Goal: Find specific page/section: Find specific page/section

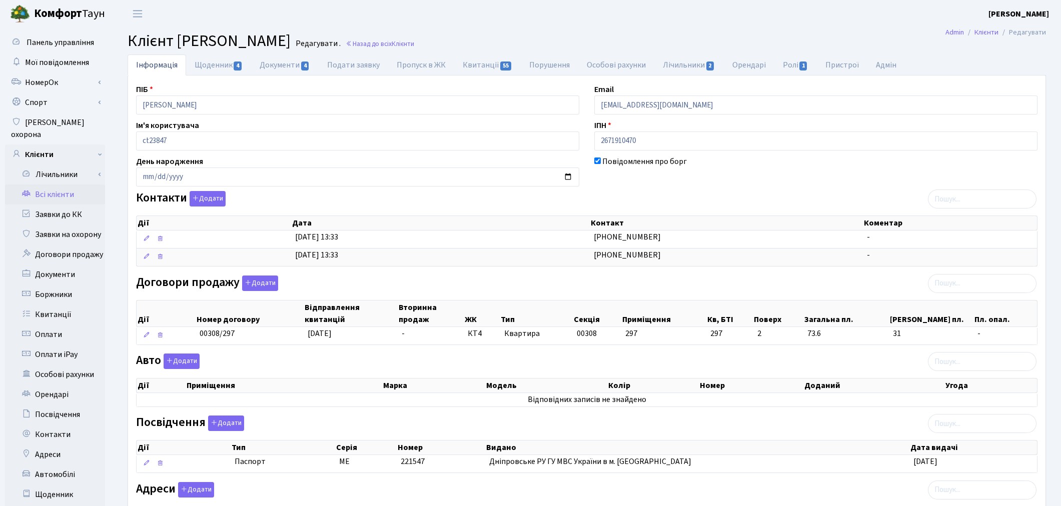
scroll to position [5, 0]
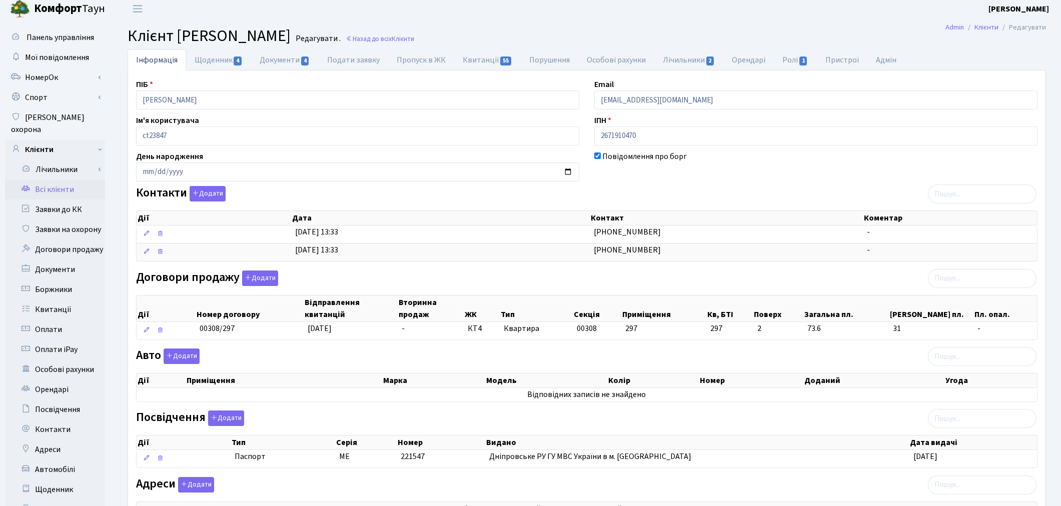
click at [54, 180] on link "Всі клієнти" at bounding box center [55, 190] width 100 height 20
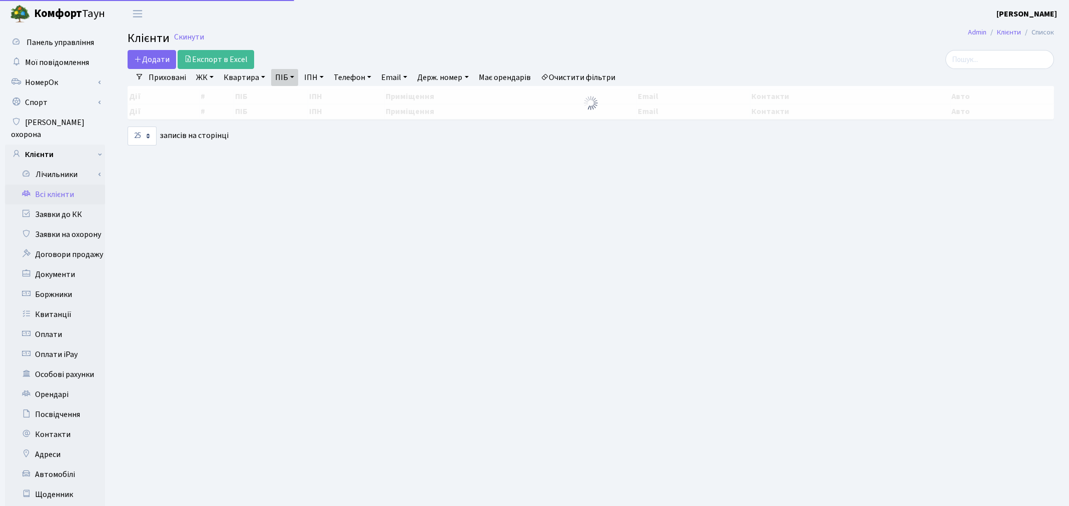
select select "25"
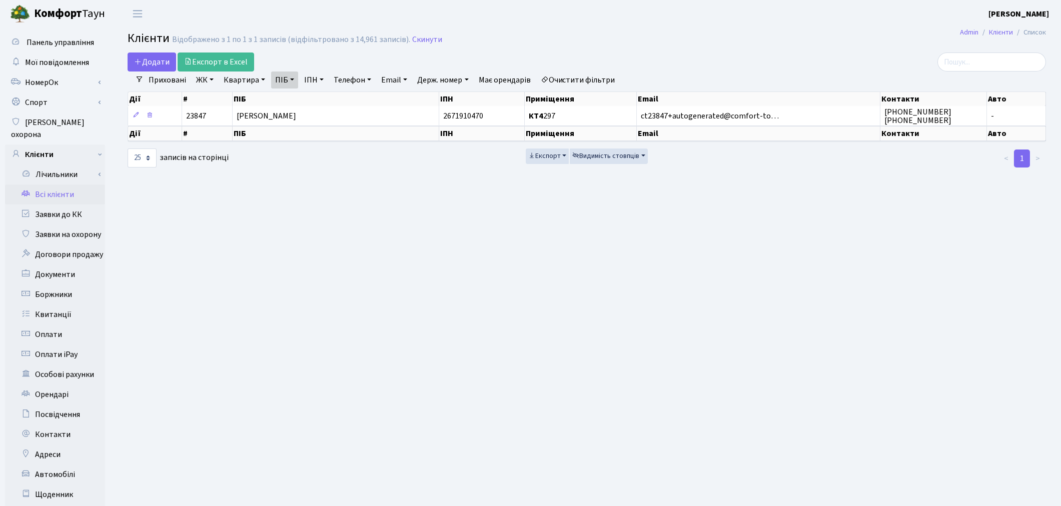
drag, startPoint x: 594, startPoint y: 82, endPoint x: 394, endPoint y: 124, distance: 204.6
click at [594, 82] on link "Очистити фільтри" at bounding box center [578, 80] width 83 height 17
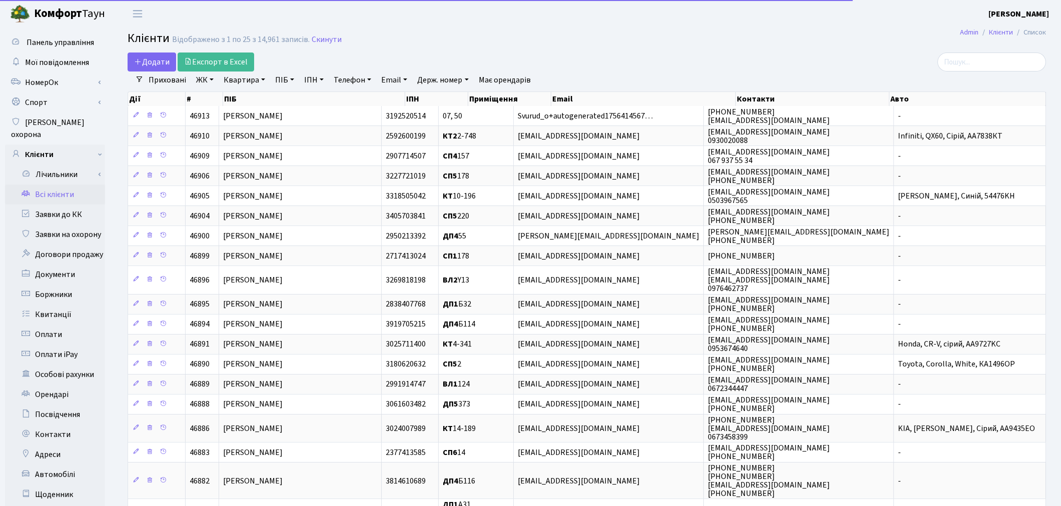
click at [282, 87] on link "ПІБ" at bounding box center [284, 80] width 27 height 17
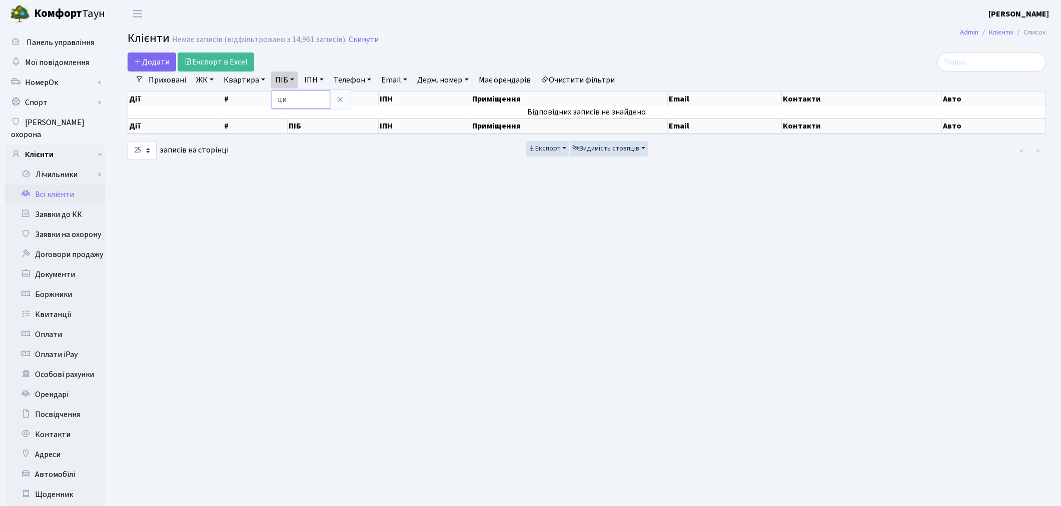
type input "ц"
click at [231, 80] on link "Квартира" at bounding box center [245, 80] width 50 height 17
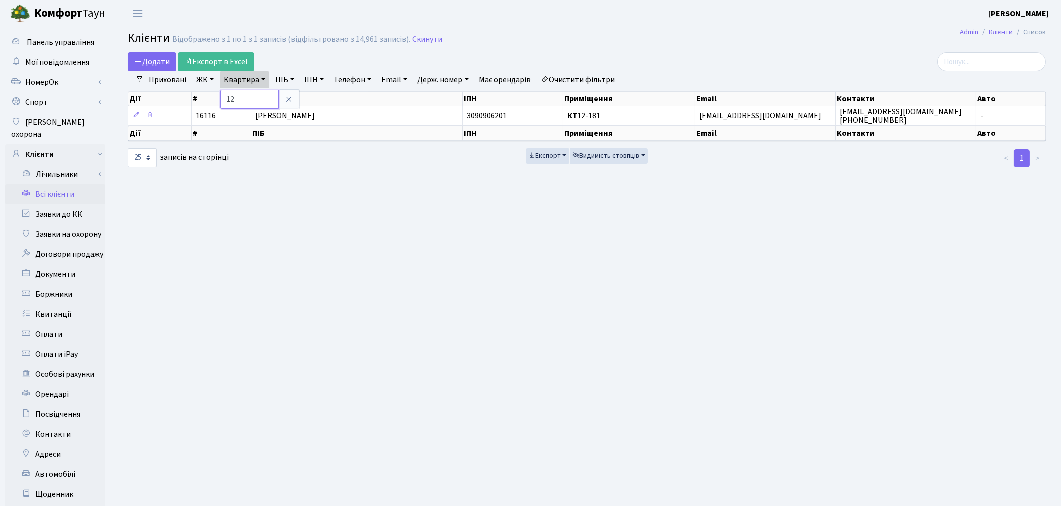
type input "1"
type input "5-534"
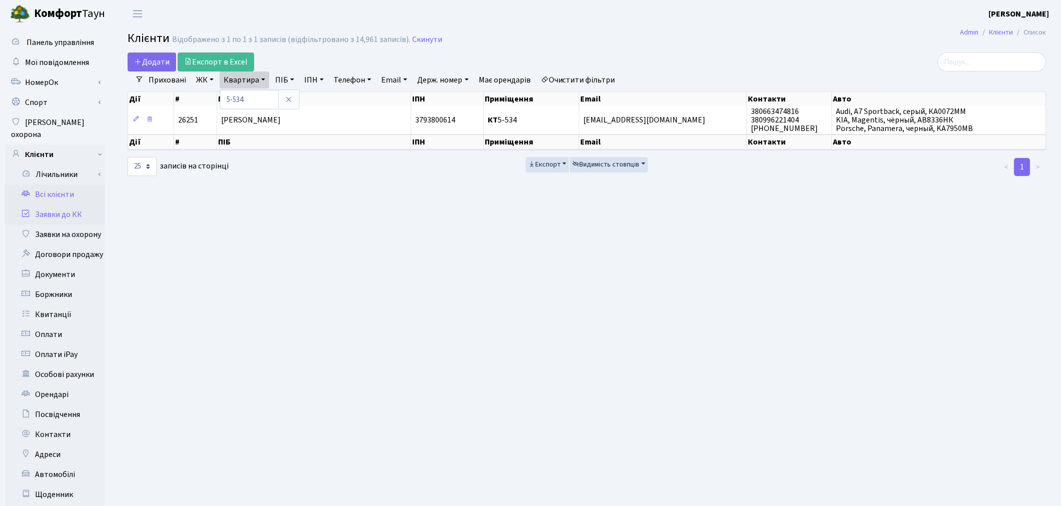
click at [57, 206] on link "Заявки до КК" at bounding box center [55, 215] width 100 height 20
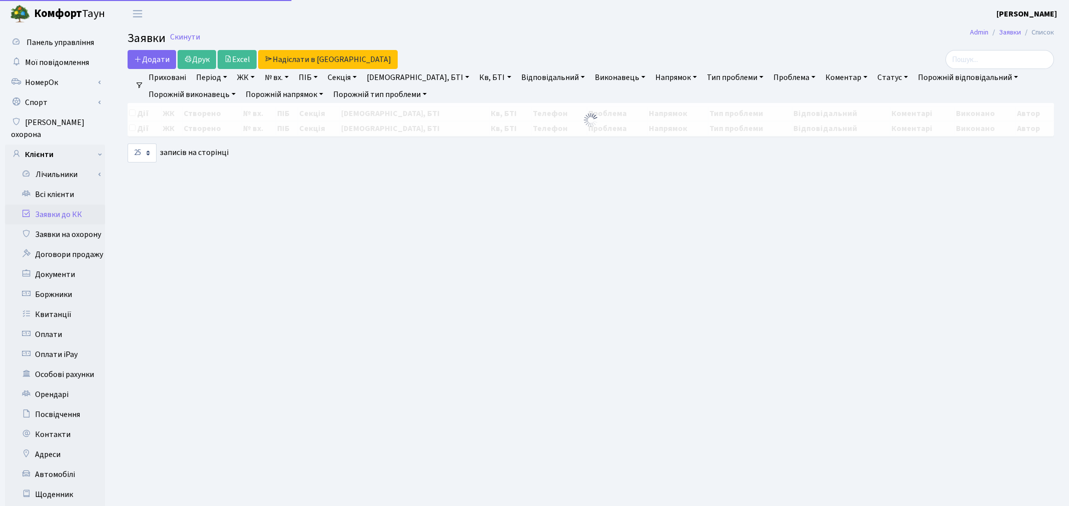
select select "25"
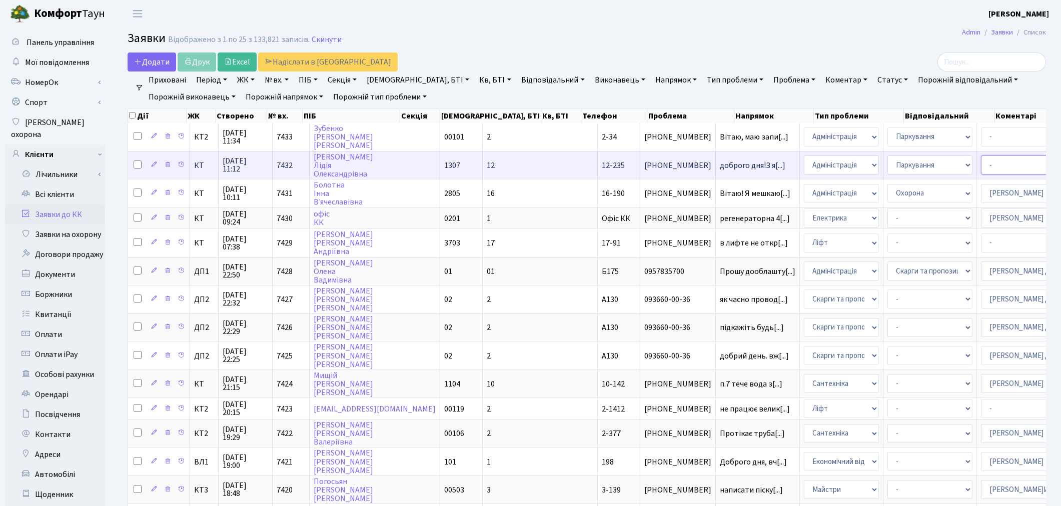
click at [981, 169] on select "- Адміністратор ЖК КТ [PERSON_NAME] [PERSON_NAME] [PERSON_NAME]Ю. [PERSON_NAME]…" at bounding box center [1023, 165] width 85 height 19
select select "82"
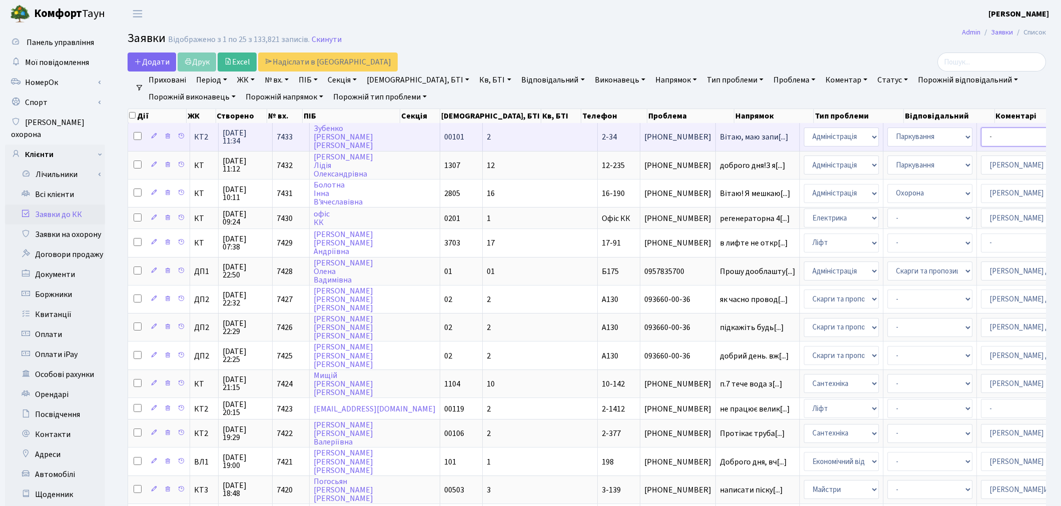
click at [981, 137] on select "- Адміністратор ЖК КТ Вижул В. В. Гордієнко Н.В. Дядюшкін Д.Ю. Кипчук Т. А. Кла…" at bounding box center [1023, 137] width 85 height 19
select select "82"
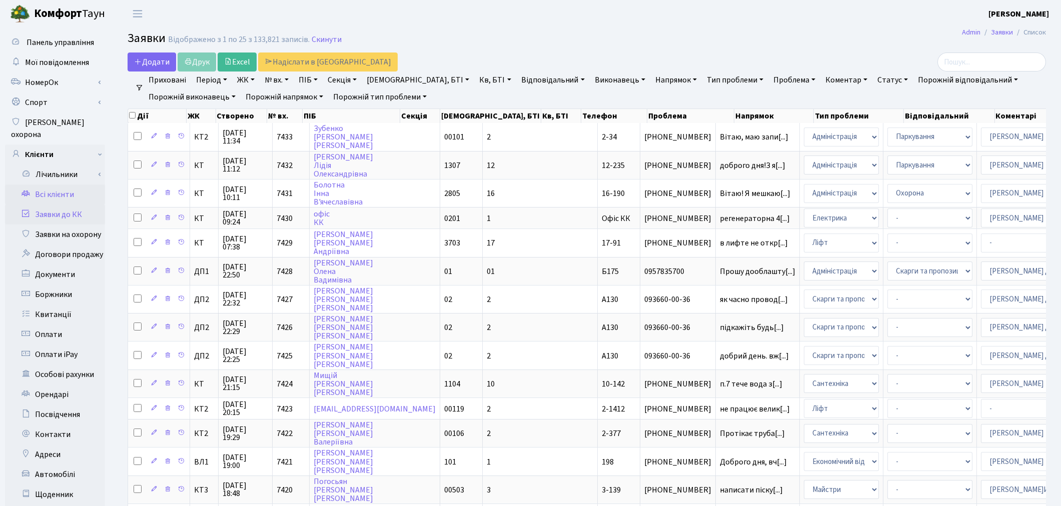
click at [63, 187] on link "Всі клієнти" at bounding box center [55, 195] width 100 height 20
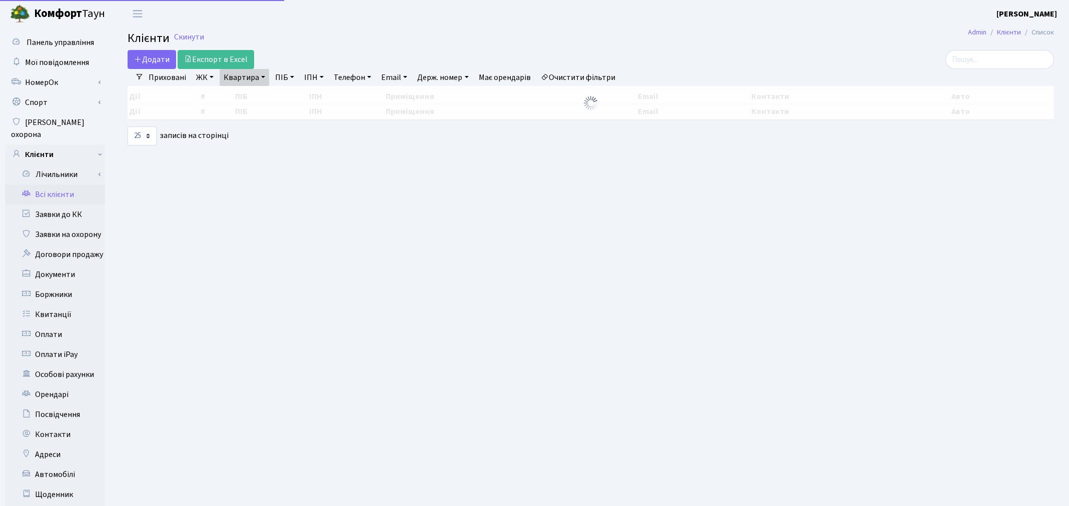
select select "25"
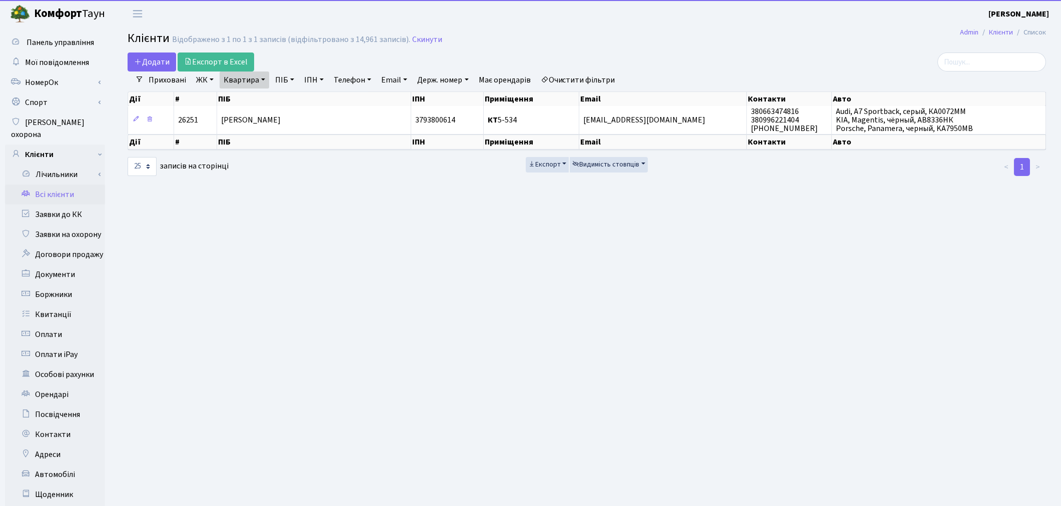
click at [576, 77] on link "Очистити фільтри" at bounding box center [578, 80] width 83 height 17
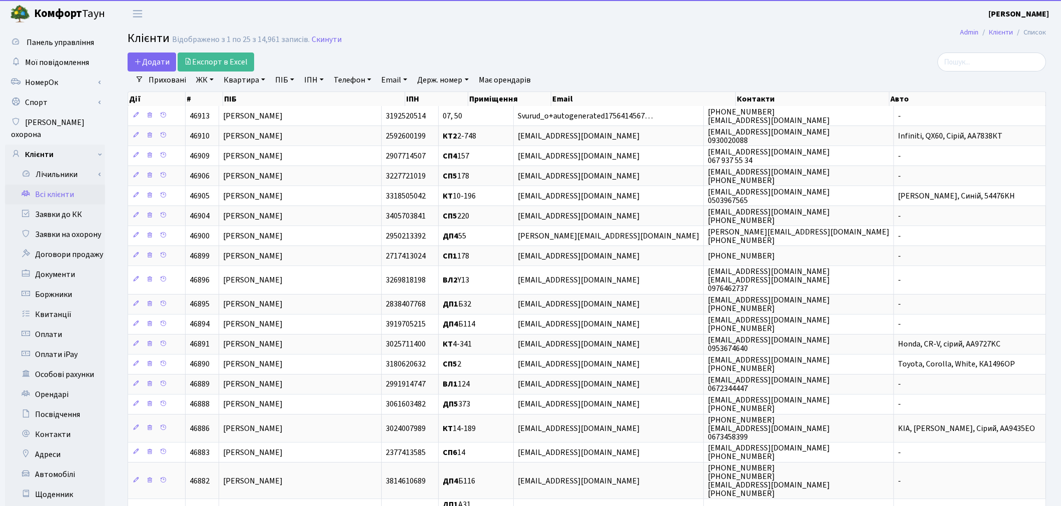
click at [248, 82] on link "Квартира" at bounding box center [245, 80] width 50 height 17
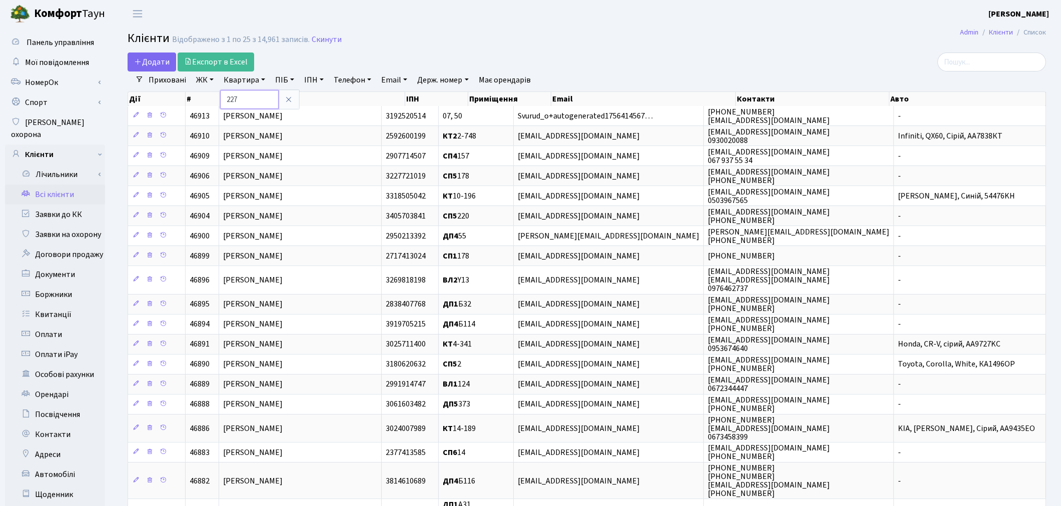
type input "227"
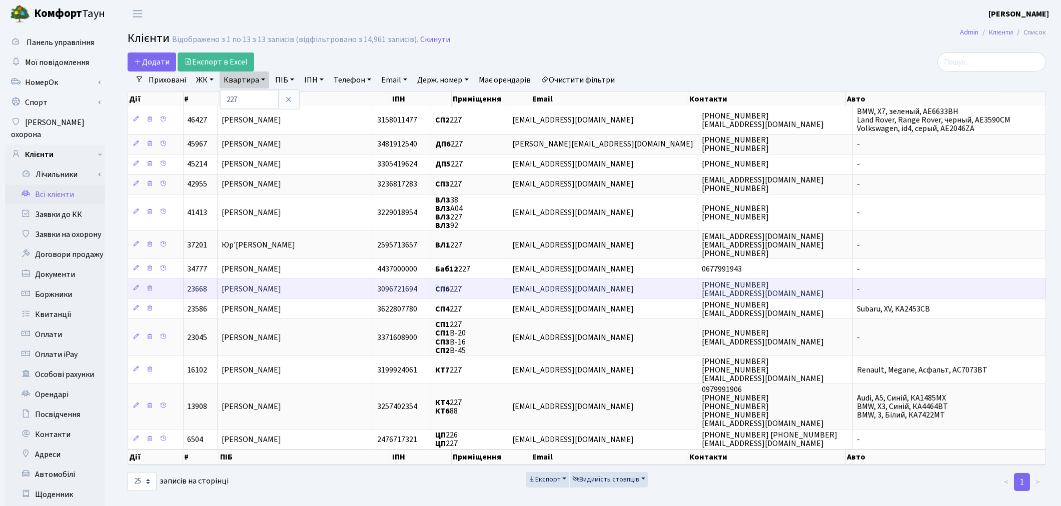
click at [281, 285] on span "[PERSON_NAME]" at bounding box center [252, 289] width 60 height 11
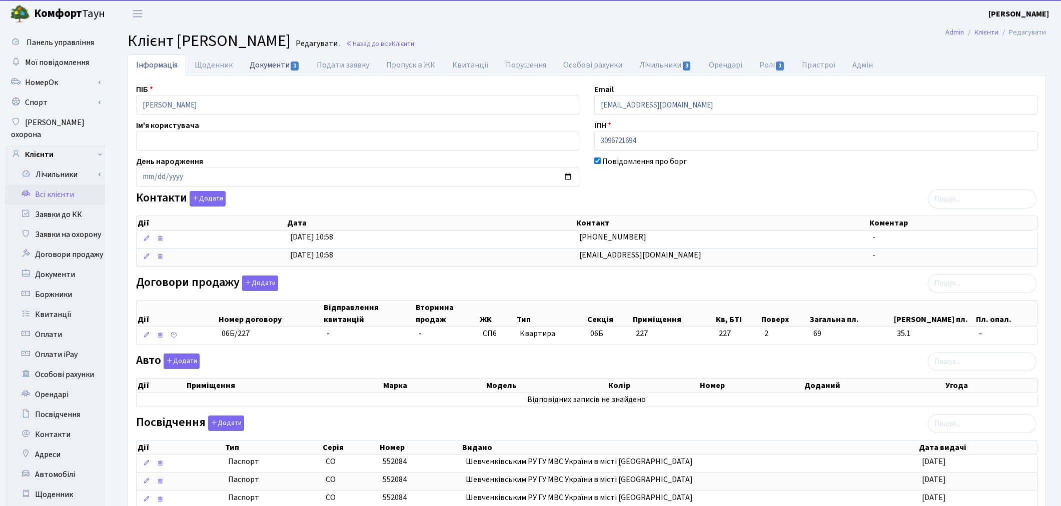
click at [262, 64] on link "Документи 1" at bounding box center [274, 65] width 67 height 21
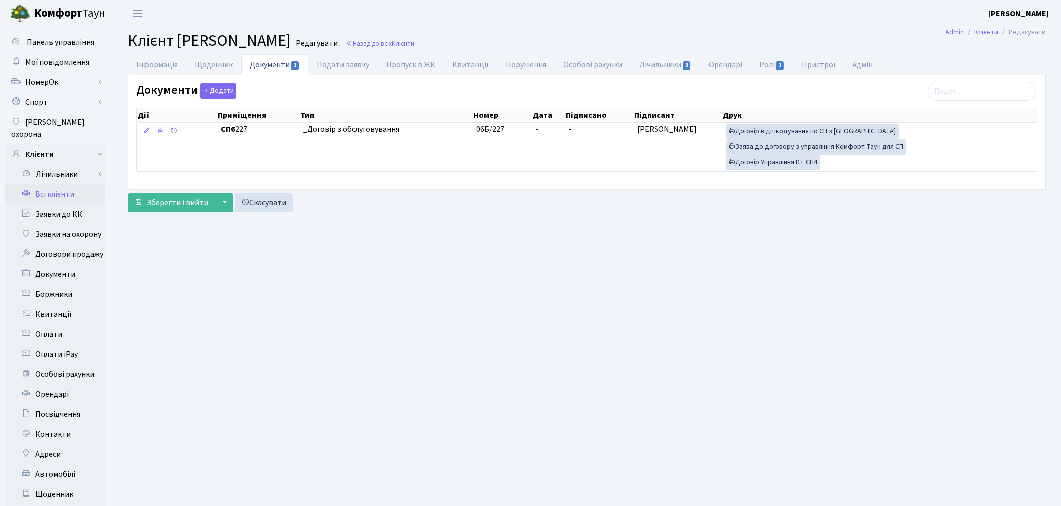
click at [50, 187] on link "Всі клієнти" at bounding box center [55, 195] width 100 height 20
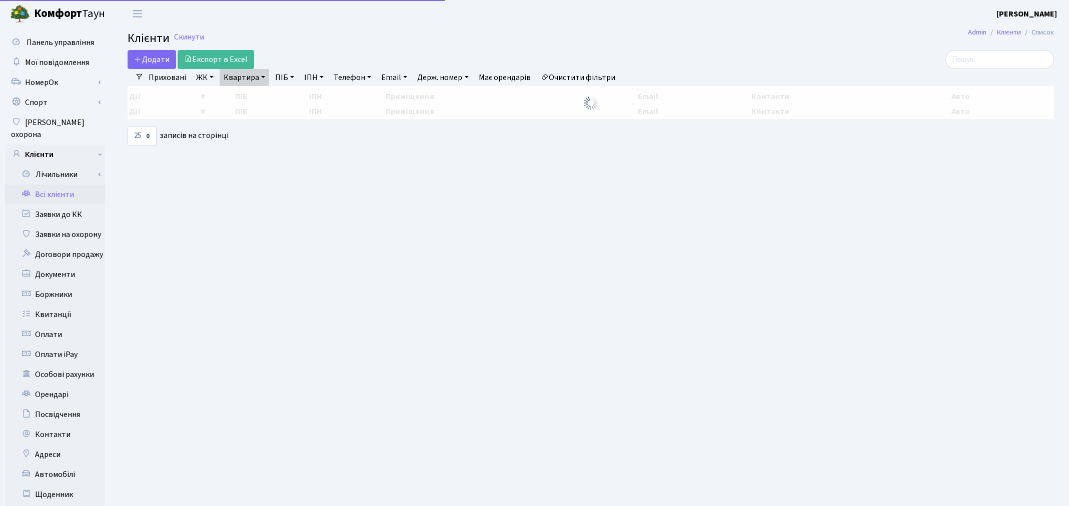
select select "25"
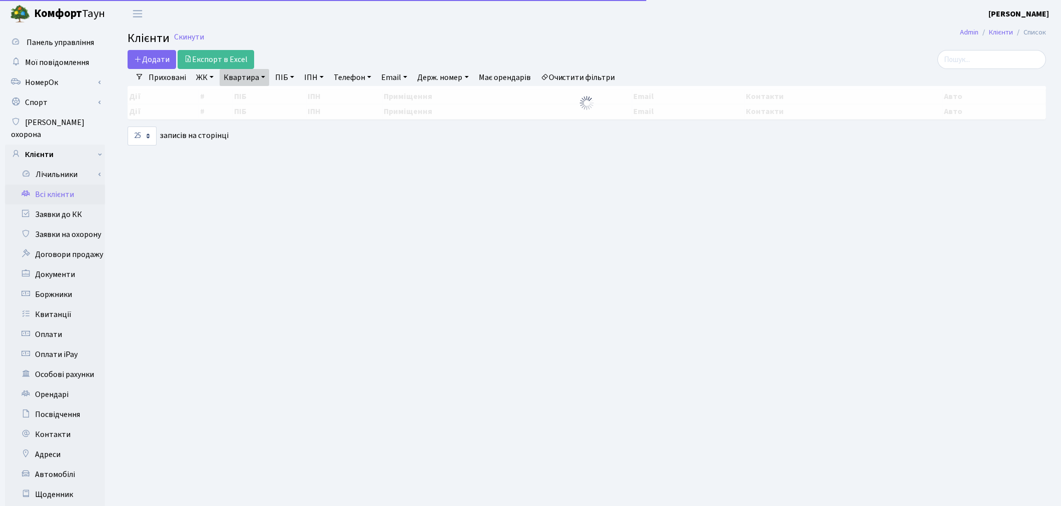
click at [237, 80] on link "Квартира" at bounding box center [245, 77] width 50 height 17
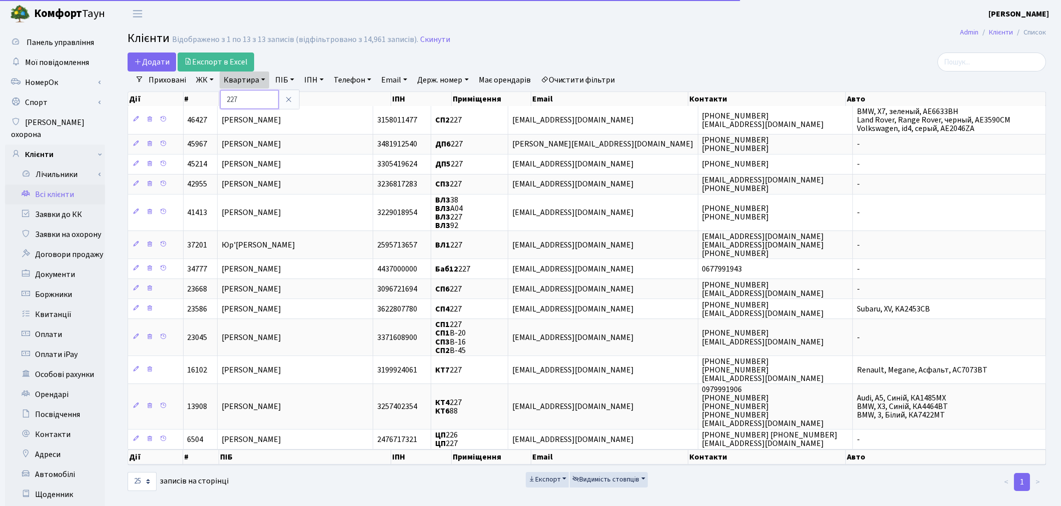
click at [244, 98] on input "227" at bounding box center [249, 99] width 59 height 19
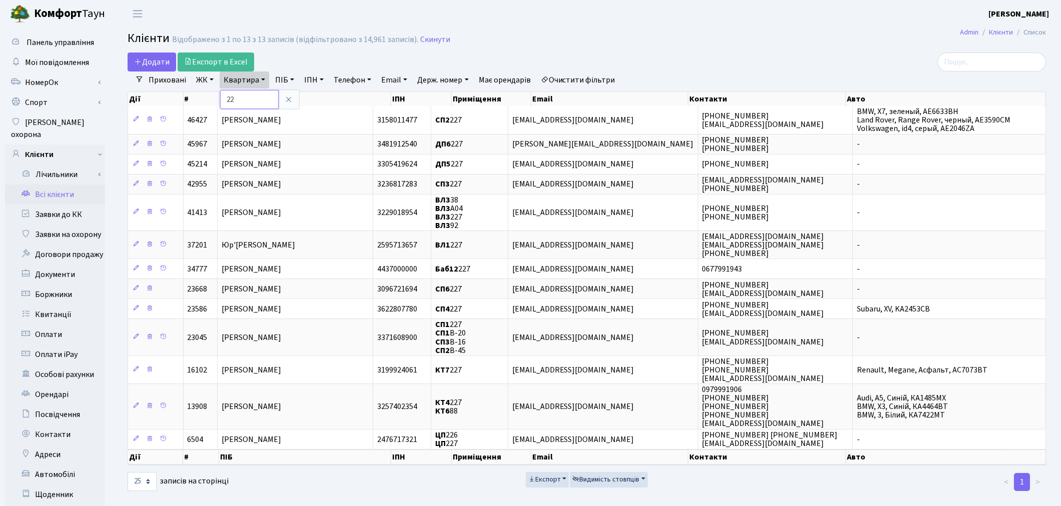
type input "2"
type input "30"
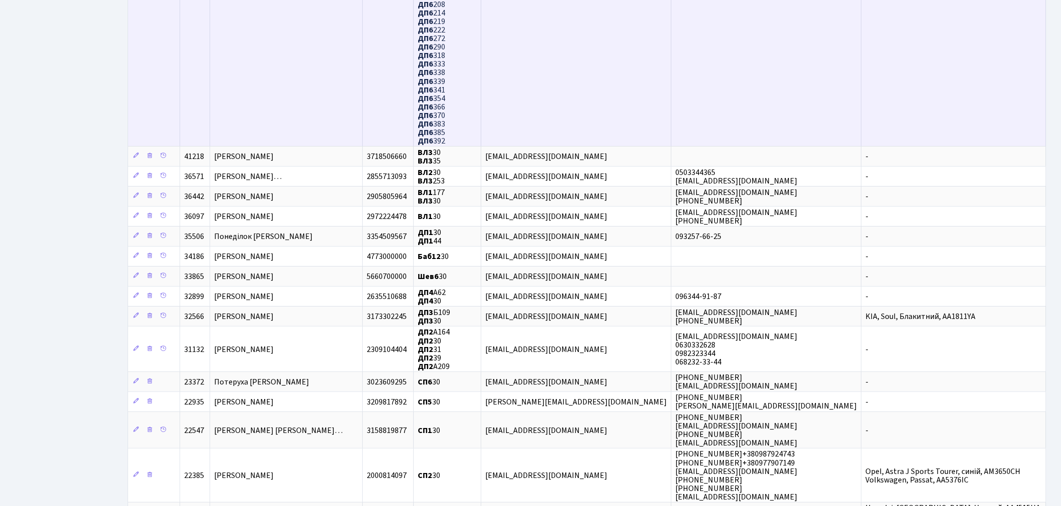
scroll to position [945, 0]
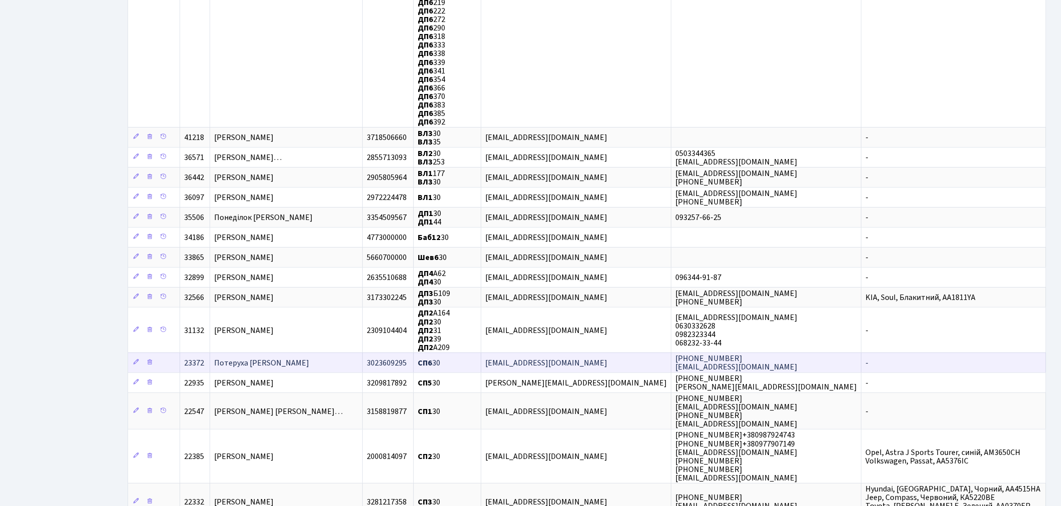
click at [330, 353] on td "Потеруха [PERSON_NAME]" at bounding box center [286, 363] width 153 height 20
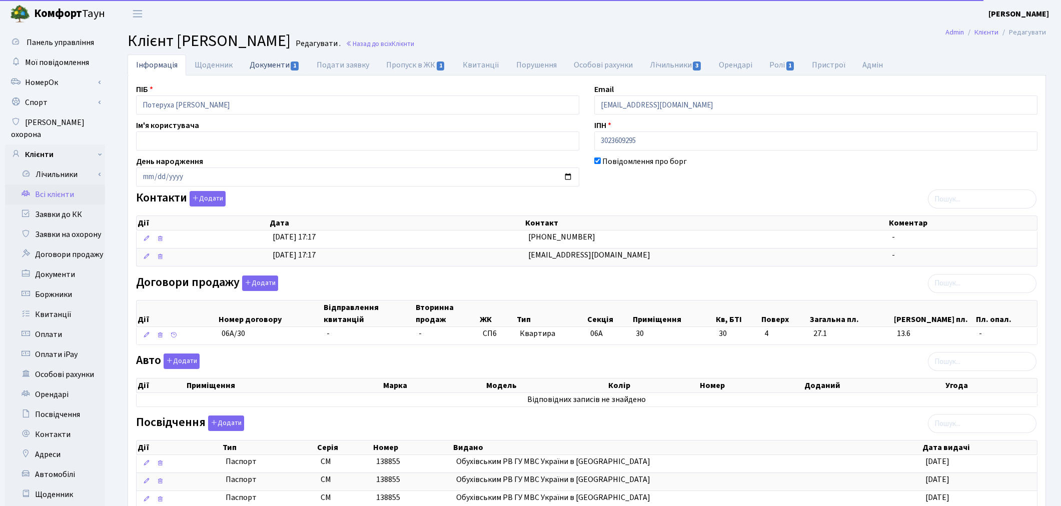
click at [273, 64] on link "Документи 1" at bounding box center [274, 65] width 67 height 21
select select "25"
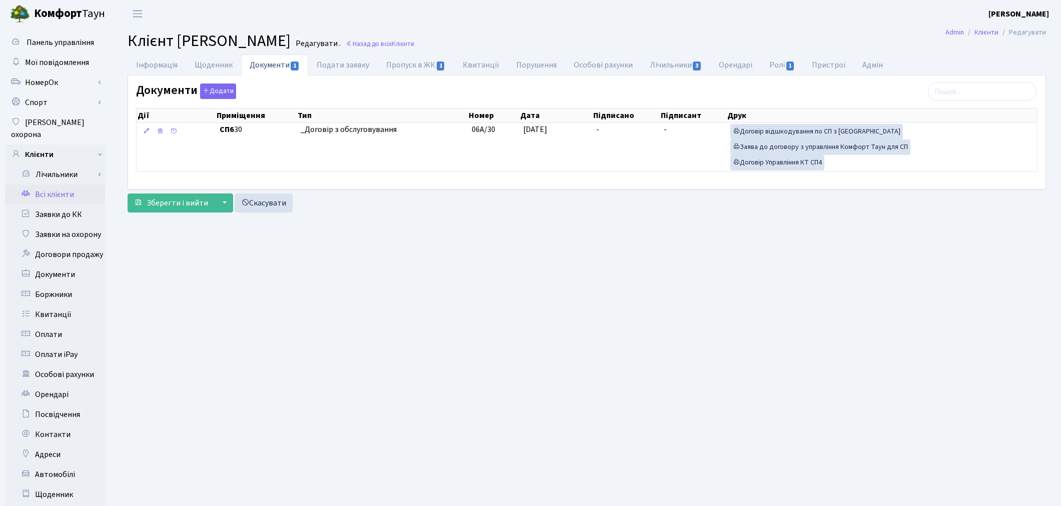
click at [63, 185] on link "Всі клієнти" at bounding box center [55, 195] width 100 height 20
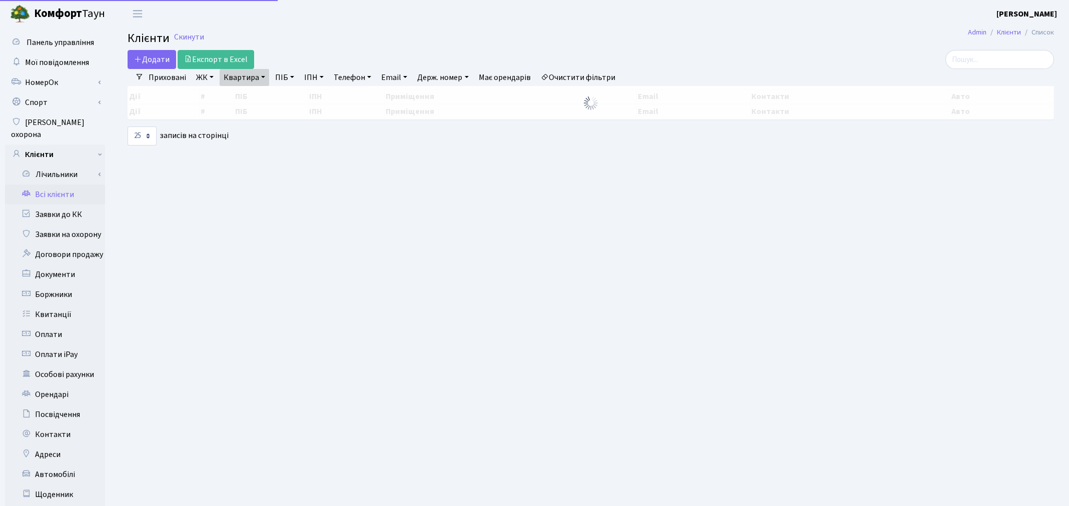
select select "25"
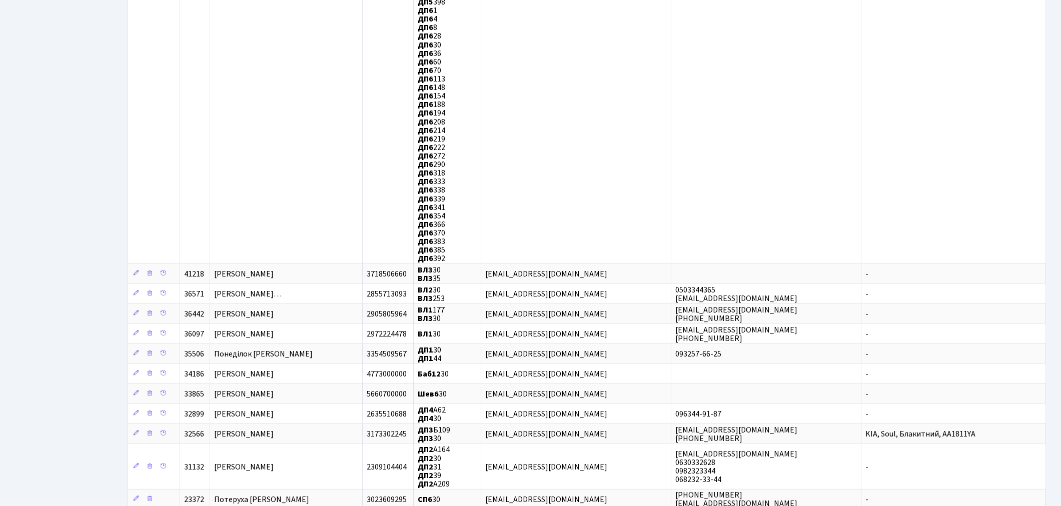
scroll to position [833, 0]
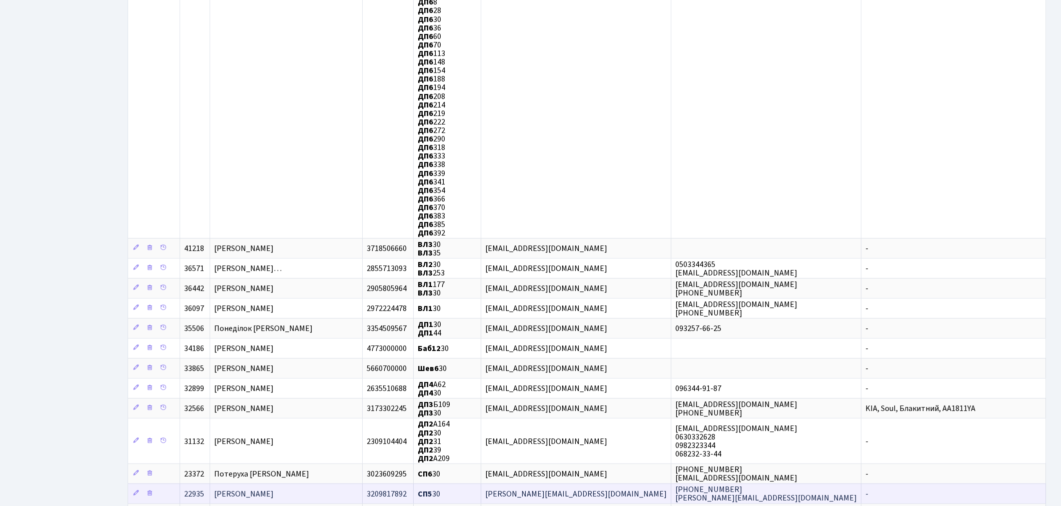
click at [274, 489] on span "[PERSON_NAME]" at bounding box center [244, 494] width 60 height 11
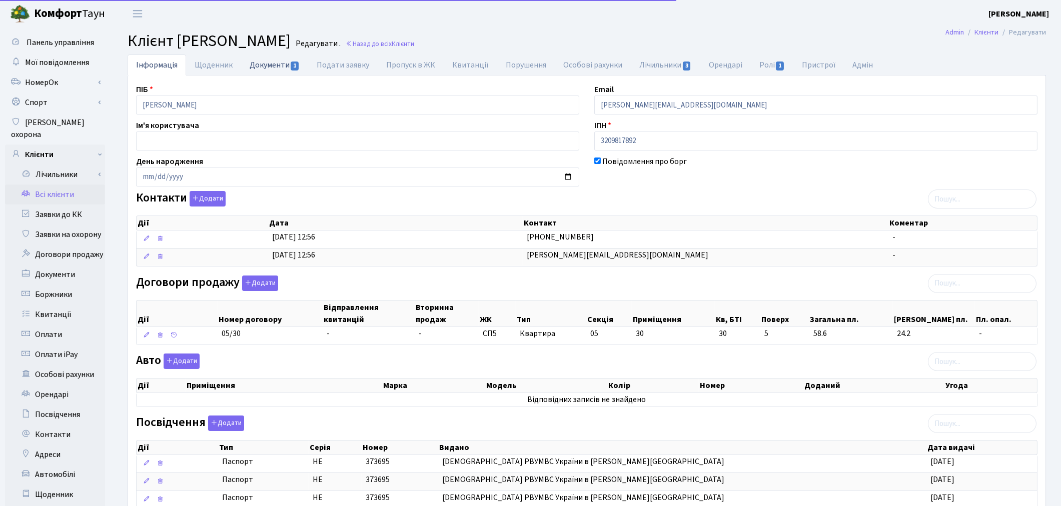
click at [266, 63] on link "Документи 1" at bounding box center [274, 65] width 67 height 21
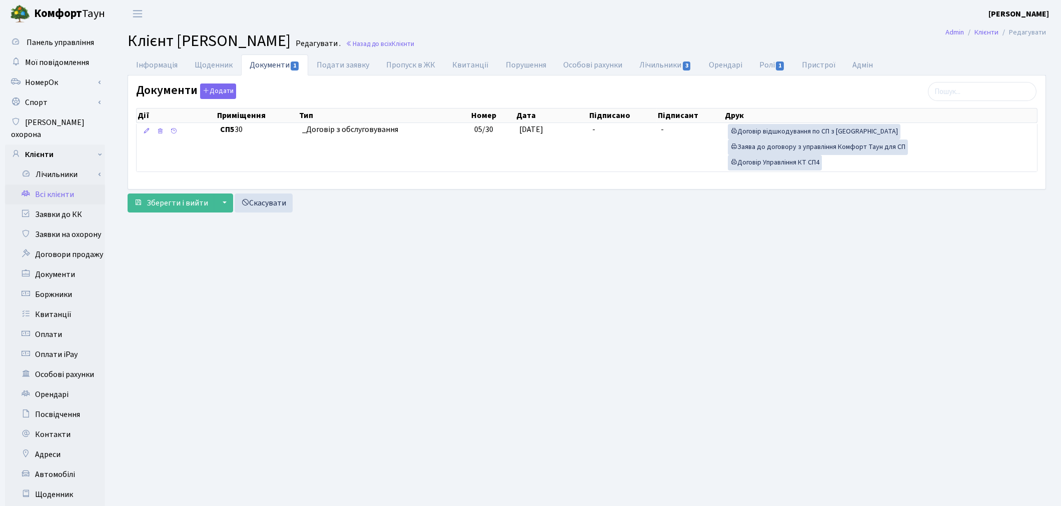
click at [57, 185] on link "Всі клієнти" at bounding box center [55, 195] width 100 height 20
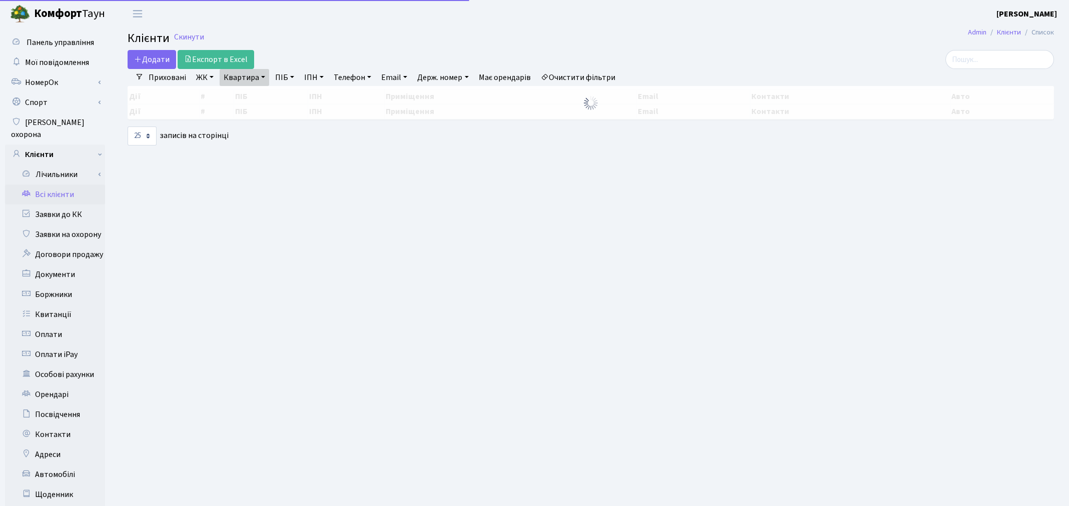
select select "25"
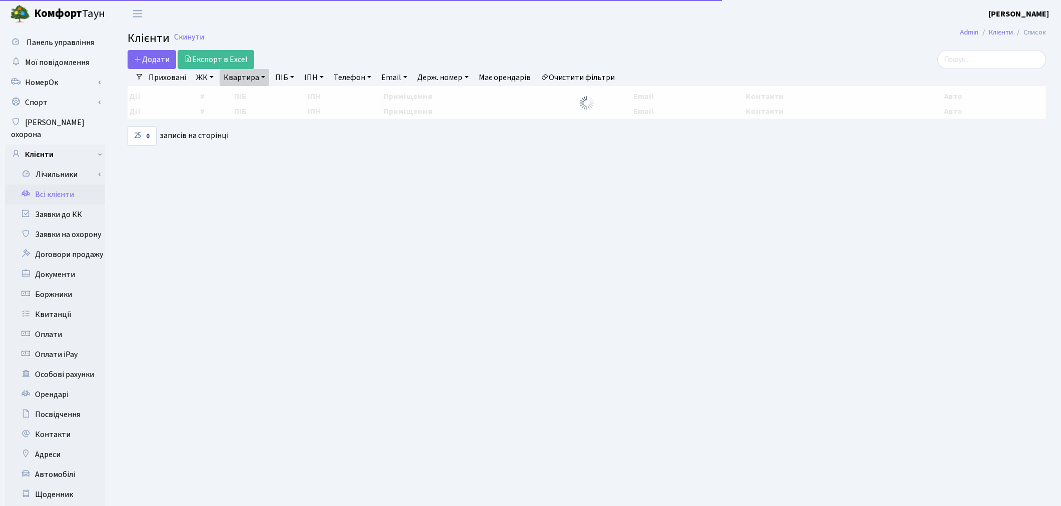
click at [234, 77] on link "Квартира" at bounding box center [245, 77] width 50 height 17
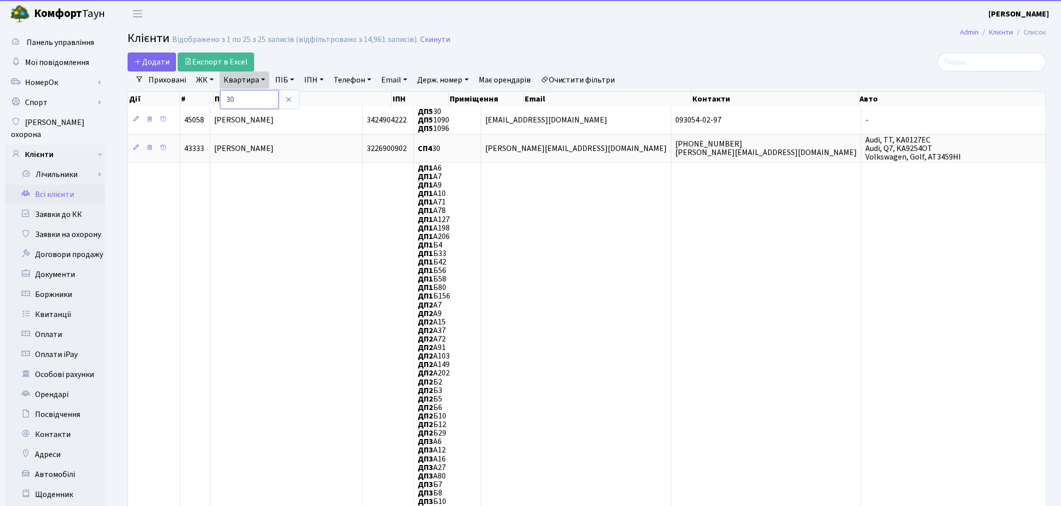
click at [254, 96] on input "30" at bounding box center [249, 99] width 59 height 19
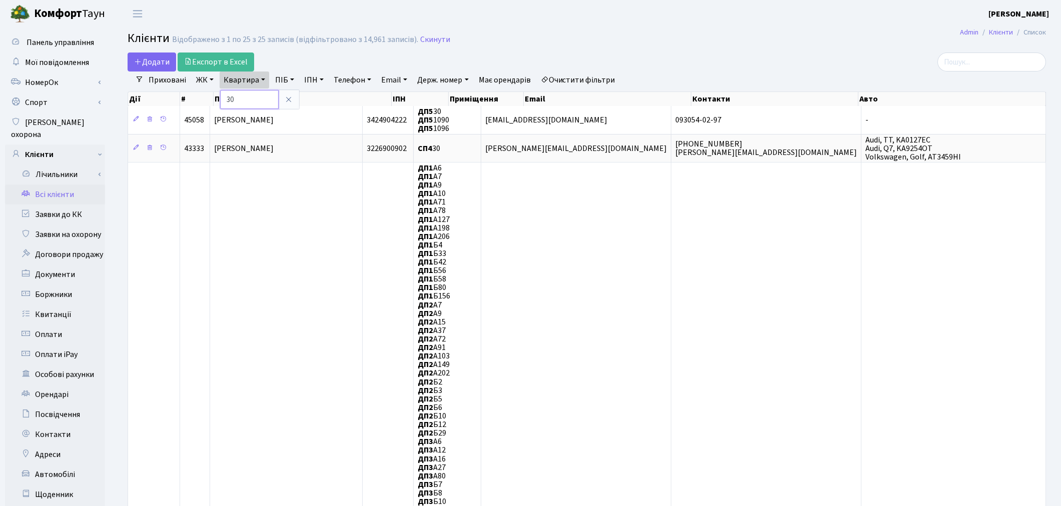
type input "3"
type input "202"
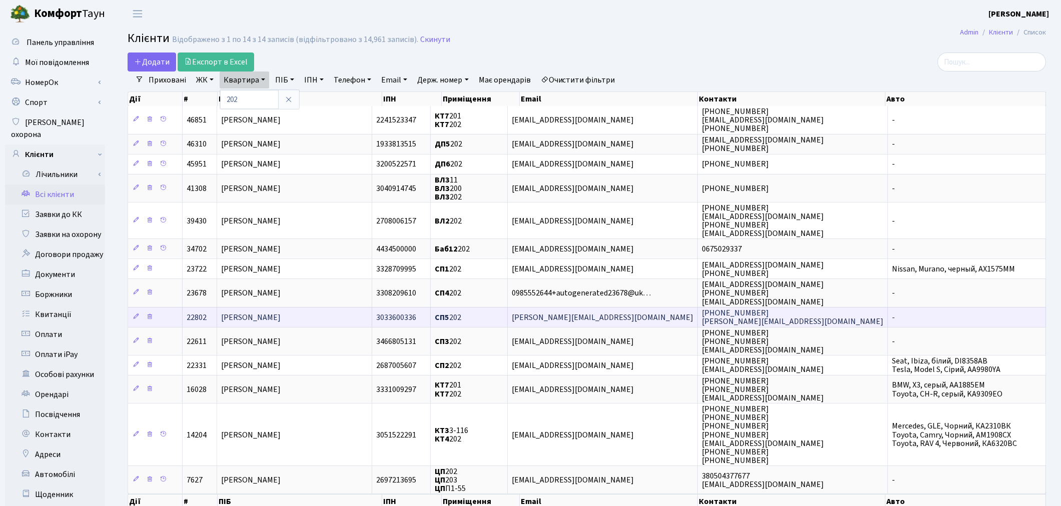
click at [281, 312] on span "[PERSON_NAME]" at bounding box center [251, 317] width 60 height 11
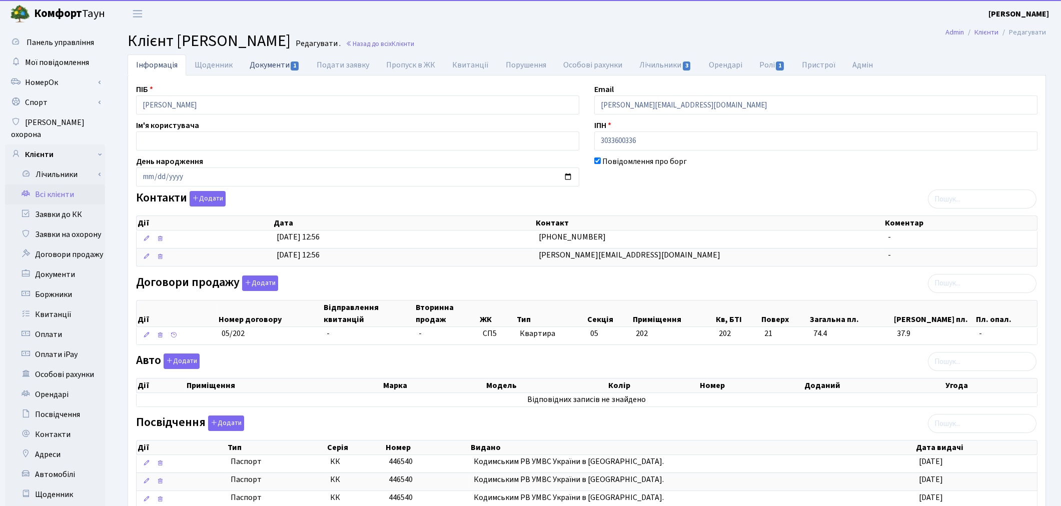
click at [261, 67] on link "Документи 1" at bounding box center [274, 65] width 67 height 21
select select "25"
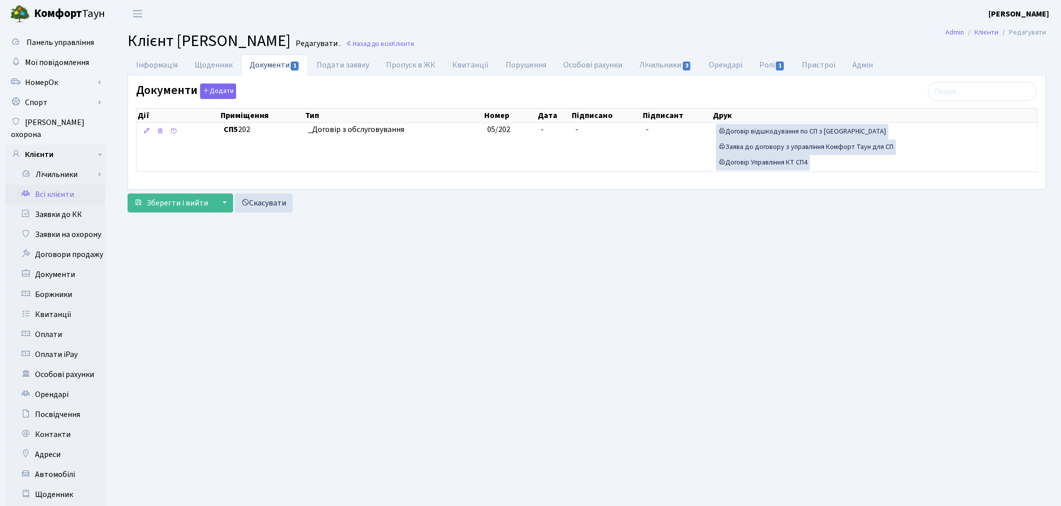
click at [71, 185] on link "Всі клієнти" at bounding box center [55, 195] width 100 height 20
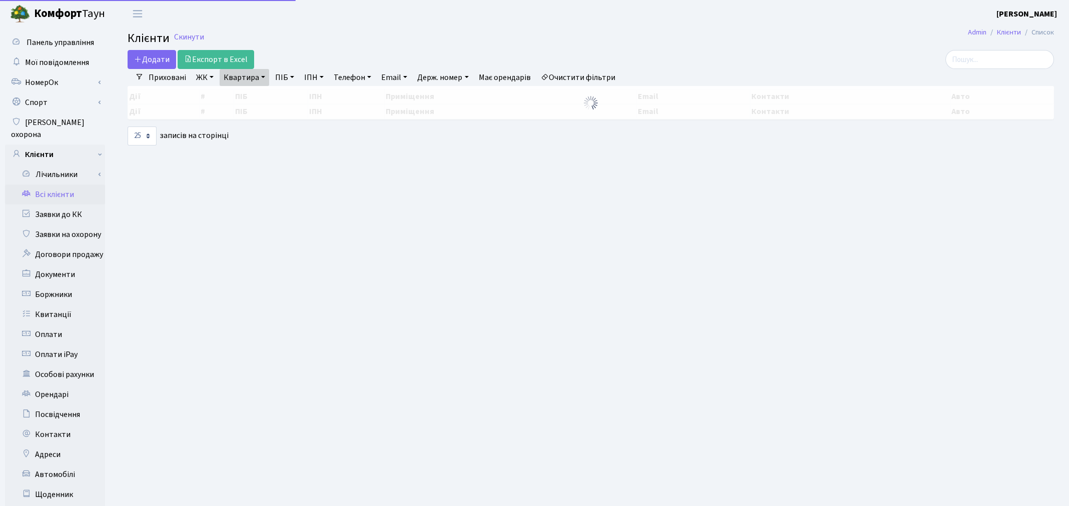
select select "25"
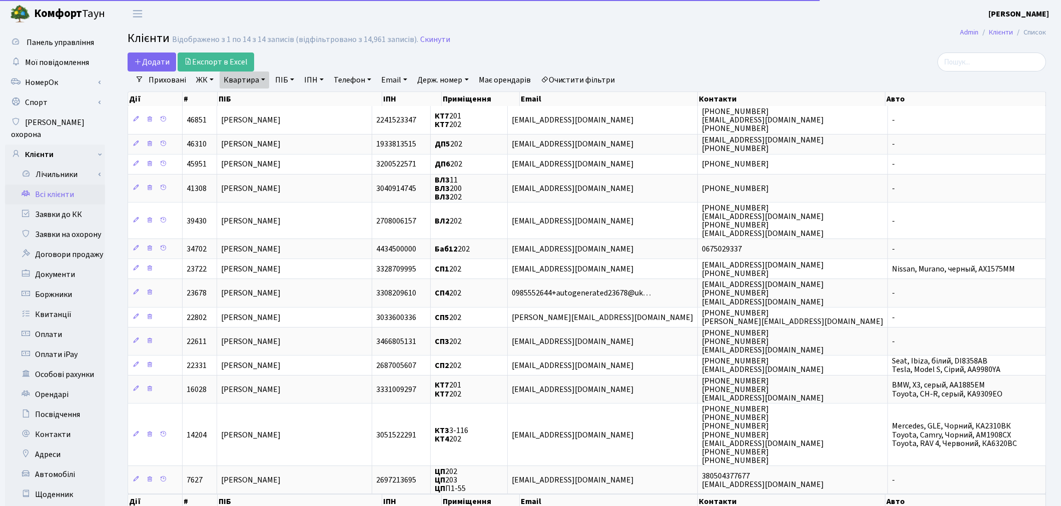
click at [248, 82] on link "Квартира" at bounding box center [245, 80] width 50 height 17
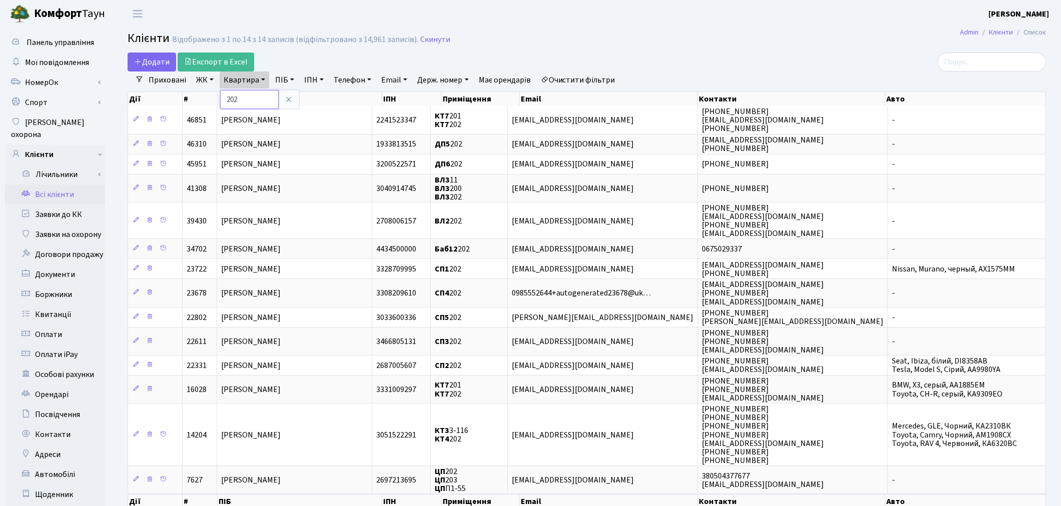
click at [248, 95] on input "202" at bounding box center [249, 99] width 59 height 19
type input "2"
type input "103"
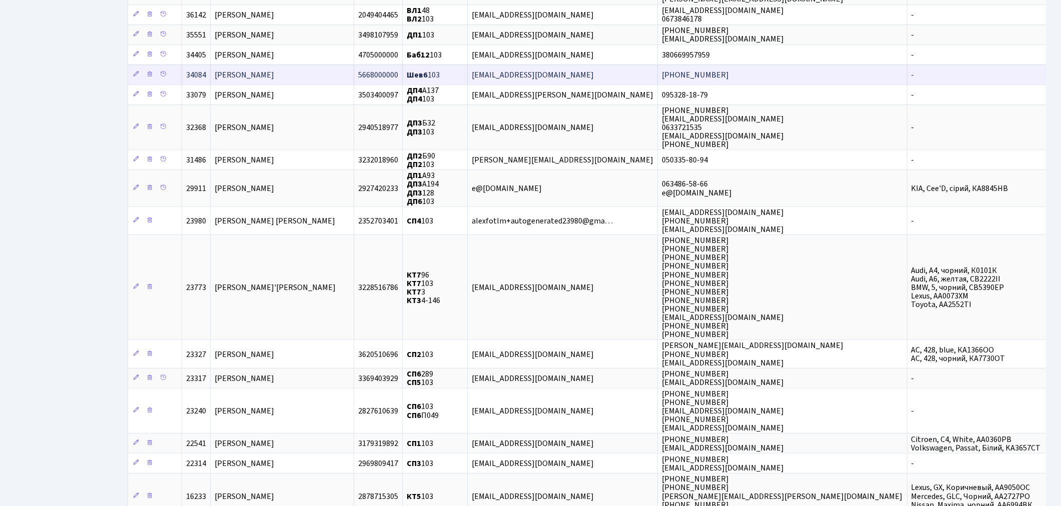
scroll to position [1112, 0]
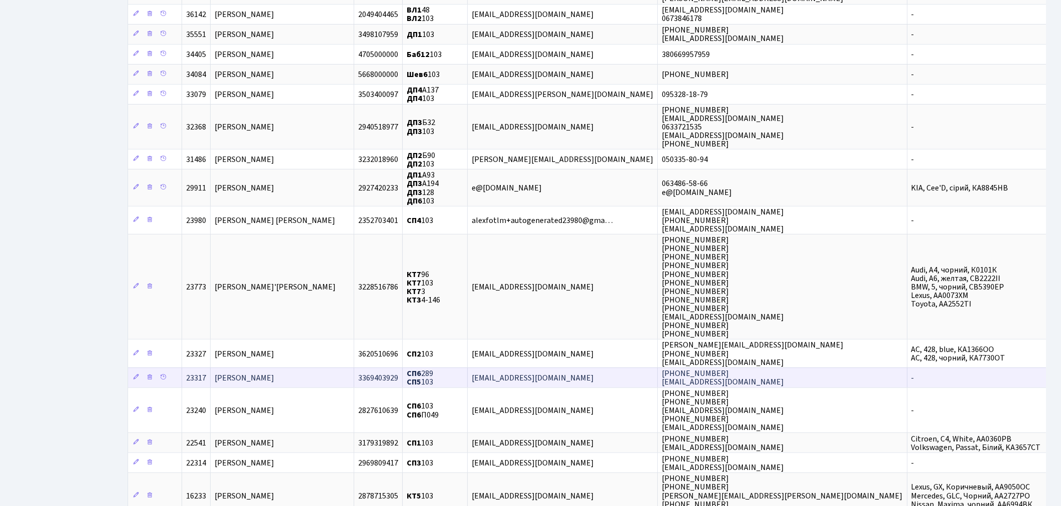
click at [274, 373] on span "[PERSON_NAME]" at bounding box center [245, 378] width 60 height 11
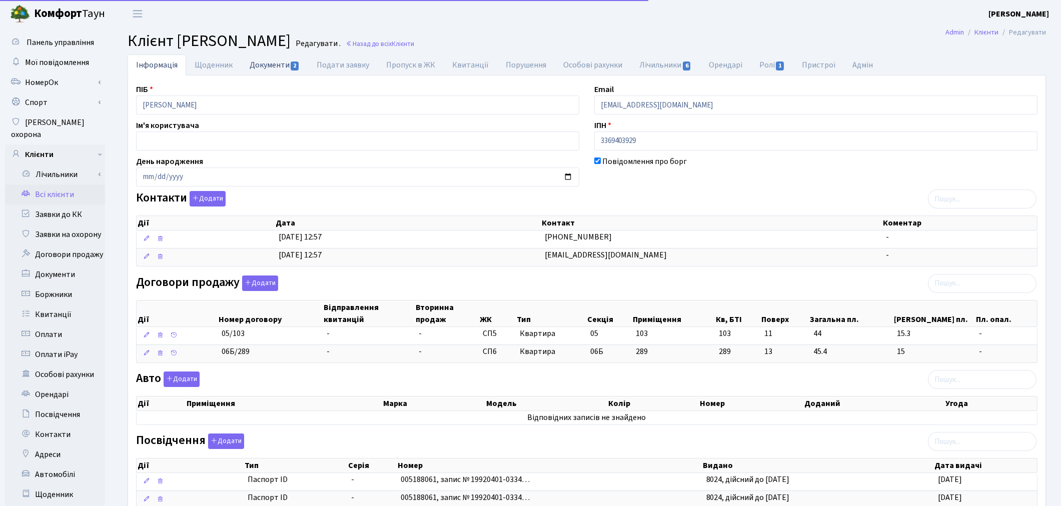
click at [258, 67] on link "Документи 2" at bounding box center [274, 65] width 67 height 21
select select "25"
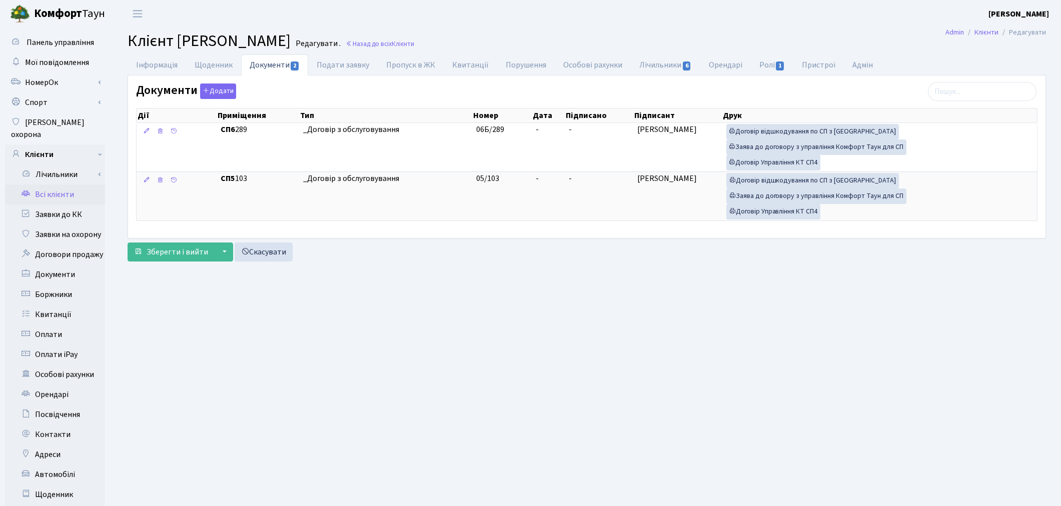
click at [969, 401] on main "Admin Клієнти Редагувати Клієнт Доровська Руслана Русланівна Редагувати . Назад…" at bounding box center [587, 319] width 949 height 582
click at [54, 185] on link "Всі клієнти" at bounding box center [55, 195] width 100 height 20
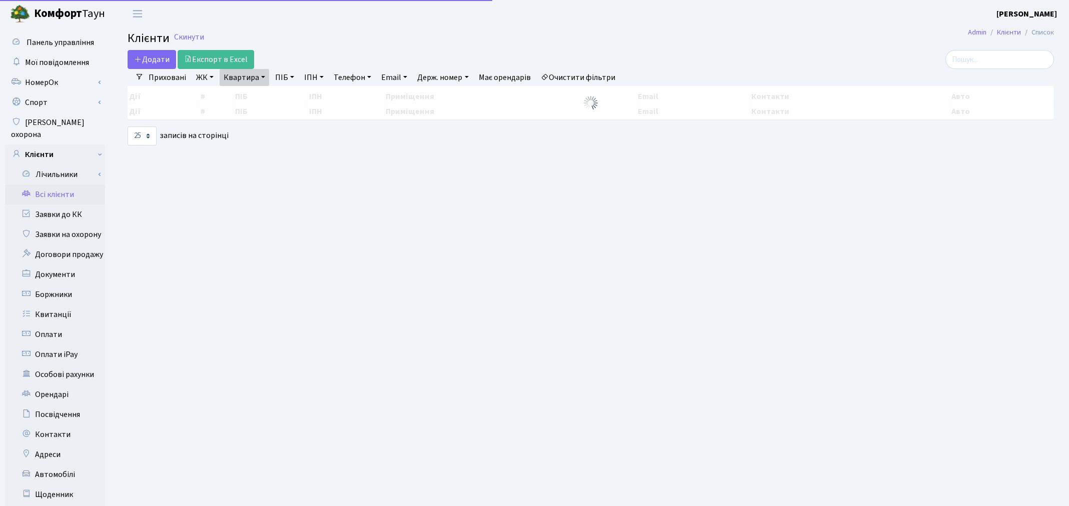
select select "25"
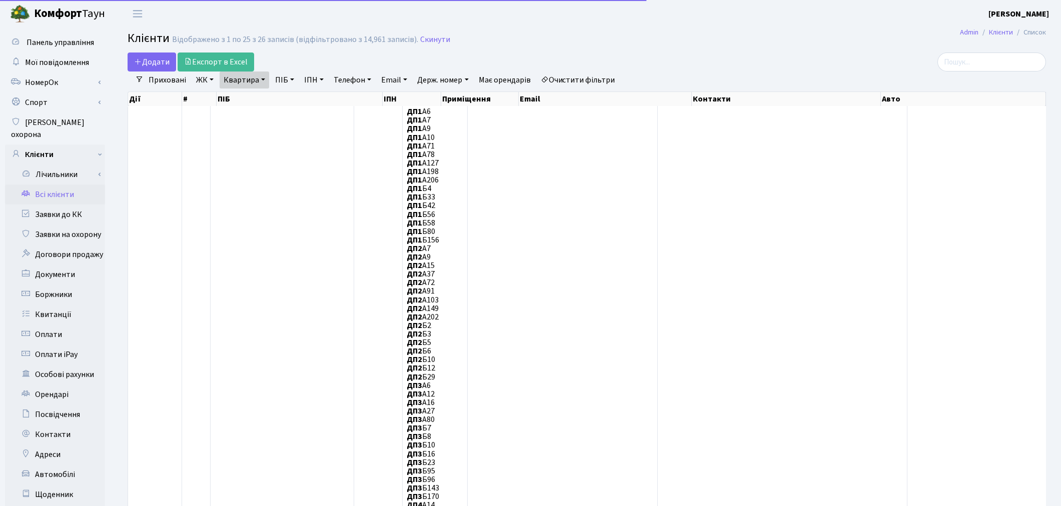
click at [252, 82] on link "Квартира" at bounding box center [245, 80] width 50 height 17
click at [255, 100] on input "103" at bounding box center [249, 99] width 59 height 19
click at [592, 77] on link "Очистити фільтри" at bounding box center [578, 80] width 83 height 17
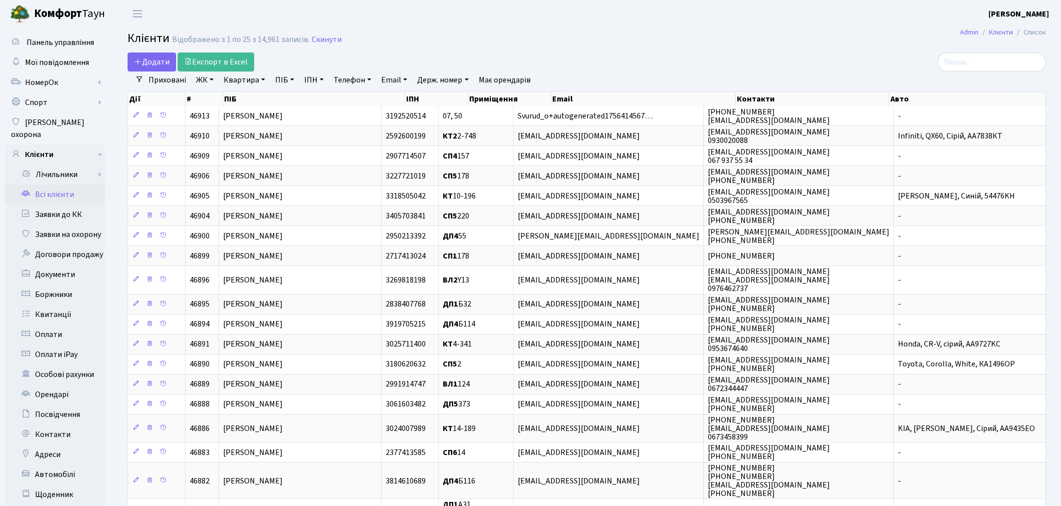
click at [237, 76] on link "Квартира" at bounding box center [245, 80] width 50 height 17
click at [169, 14] on header "Комфорт Таун Котенко К. Л. Мій обліковий запис Вийти" at bounding box center [530, 14] width 1061 height 28
click at [250, 81] on link "Квартира" at bounding box center [245, 80] width 50 height 17
type input "138"
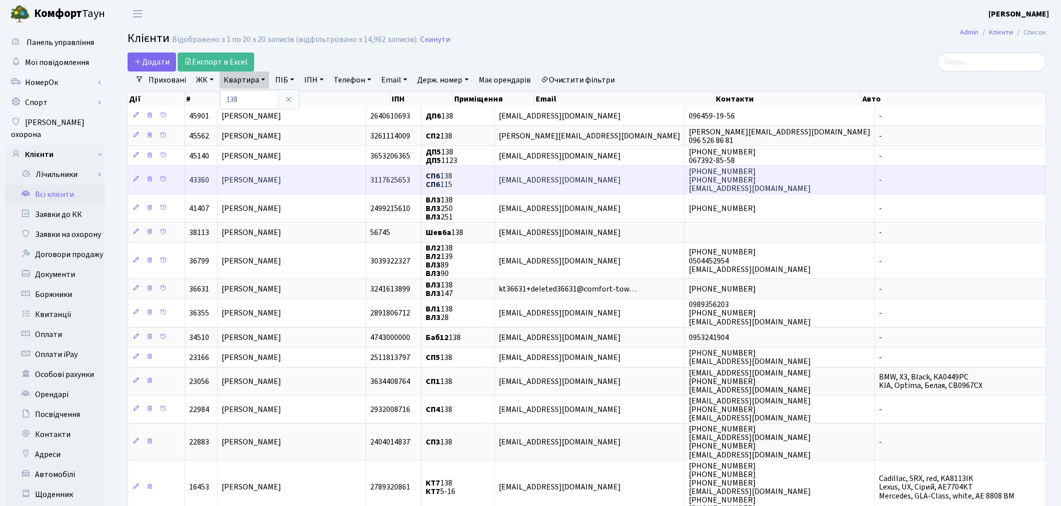
click at [247, 180] on span "Коган Михайло" at bounding box center [252, 180] width 60 height 11
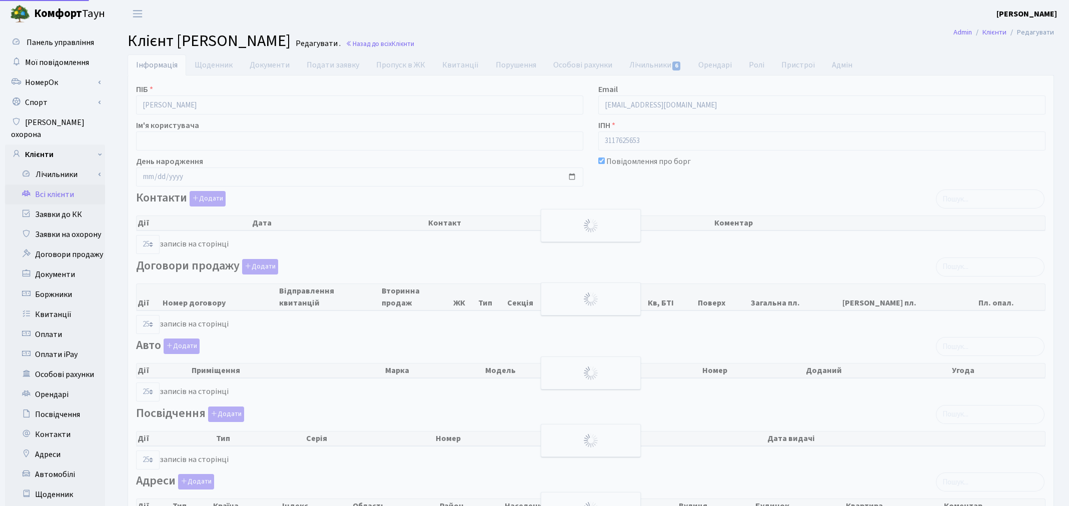
select select "25"
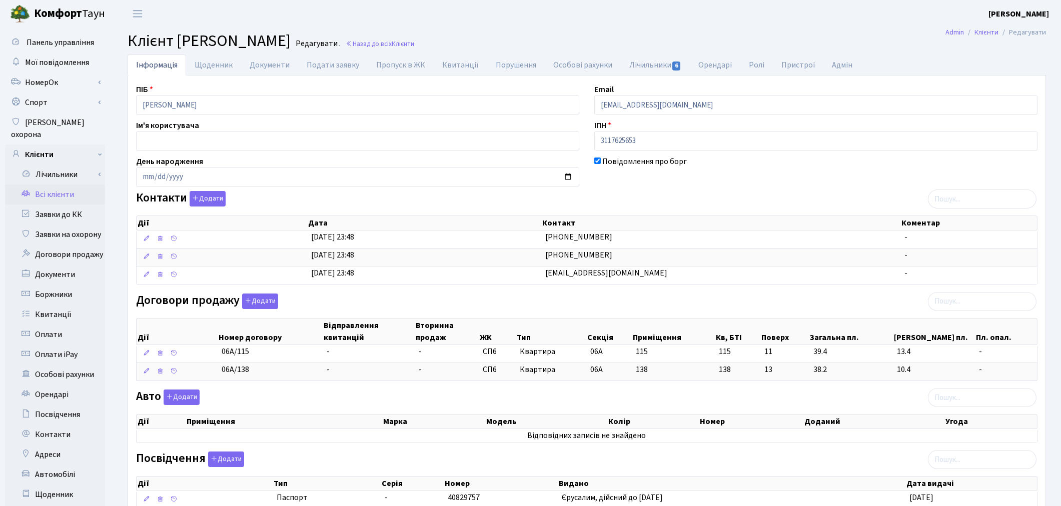
click at [68, 186] on link "Всі клієнти" at bounding box center [55, 195] width 100 height 20
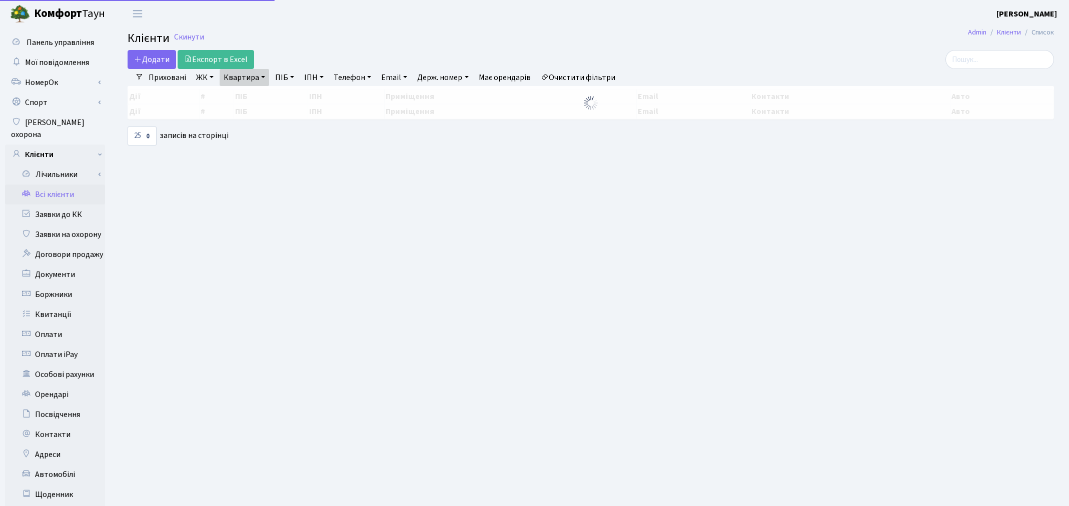
select select "25"
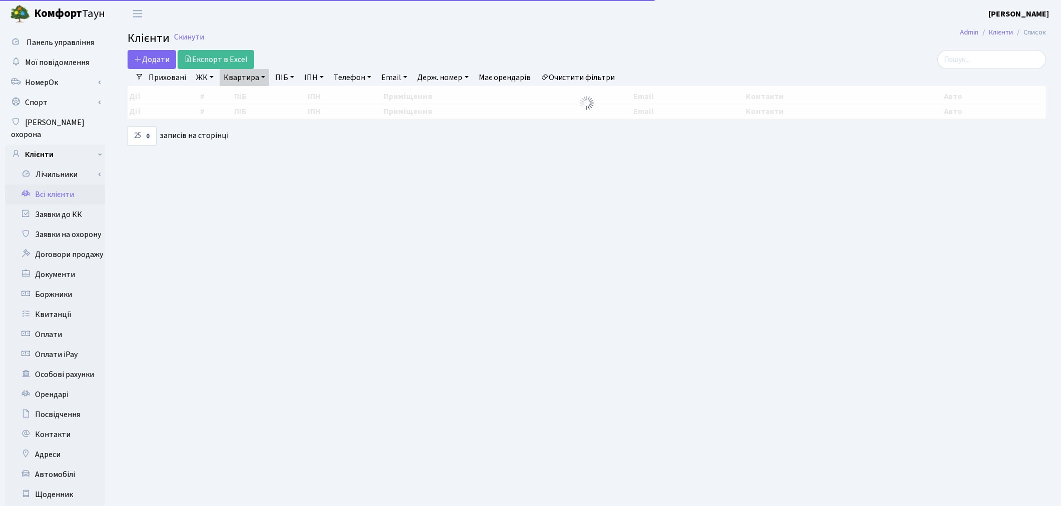
click at [238, 77] on link "Квартира" at bounding box center [245, 77] width 50 height 17
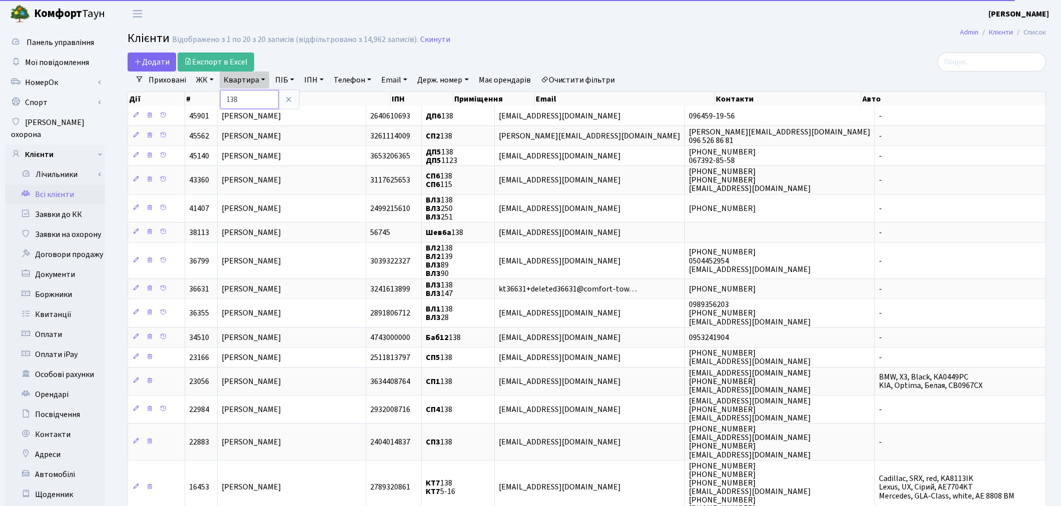
click at [253, 97] on input "138" at bounding box center [249, 99] width 59 height 19
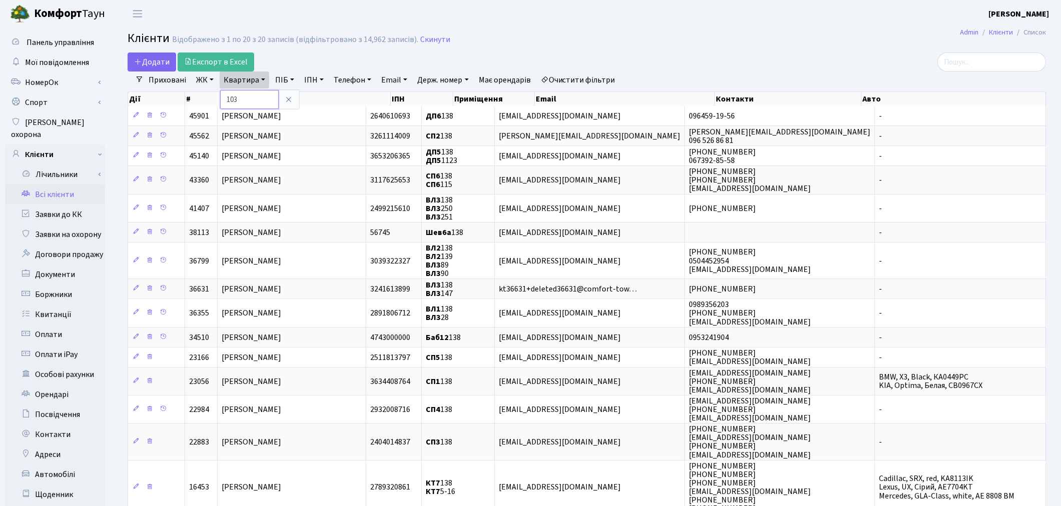
type input "103"
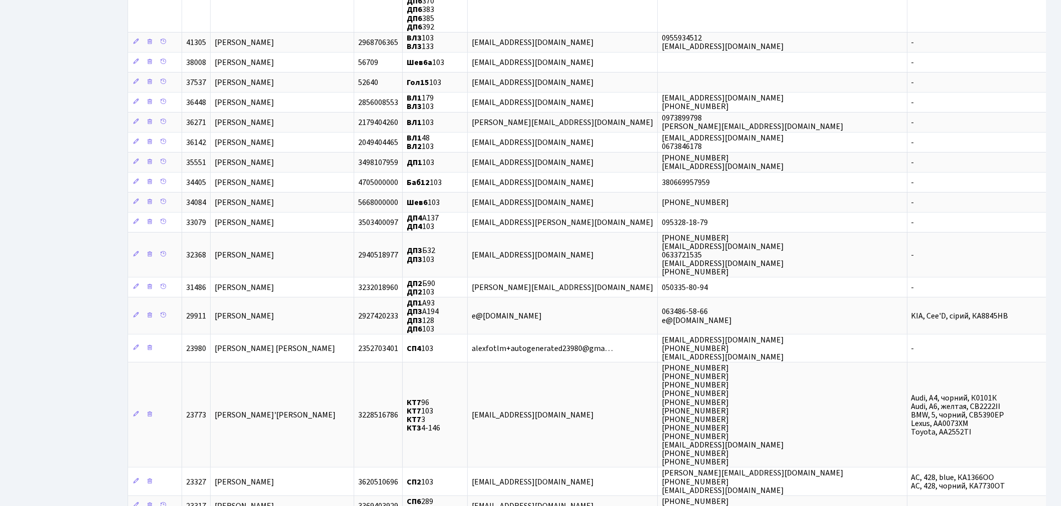
scroll to position [1007, 0]
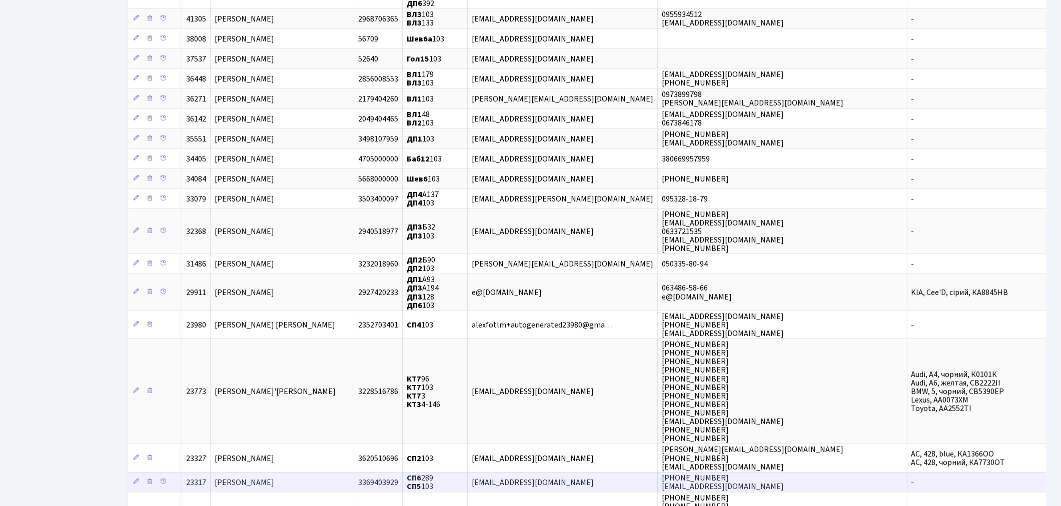
click at [346, 472] on td "[PERSON_NAME]" at bounding box center [283, 482] width 144 height 20
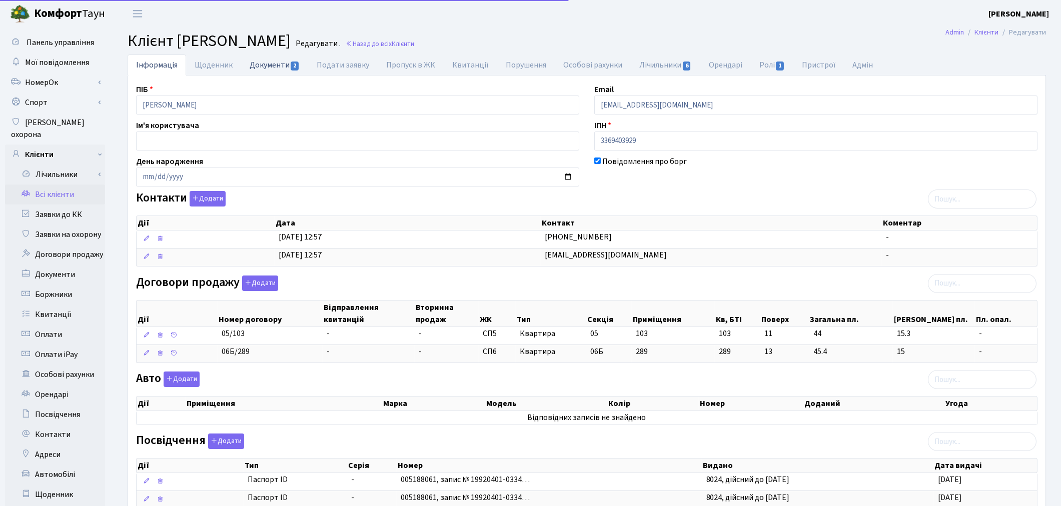
click at [262, 67] on link "Документи 2" at bounding box center [274, 65] width 67 height 21
select select "25"
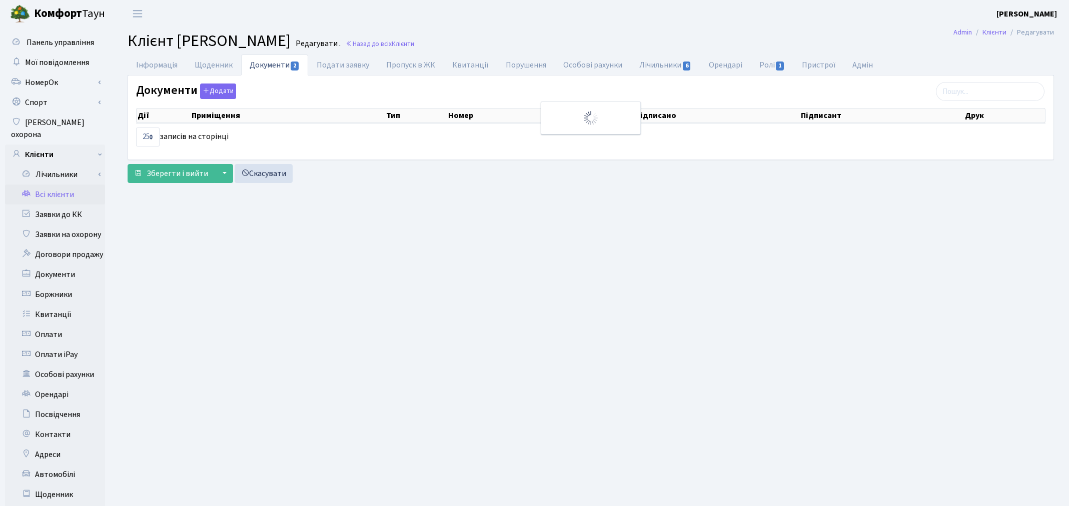
select select "25"
